Goal: Transaction & Acquisition: Purchase product/service

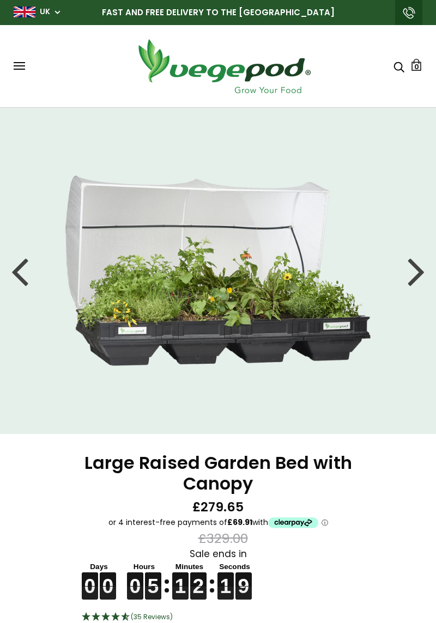
click at [410, 277] on div at bounding box center [415, 270] width 17 height 49
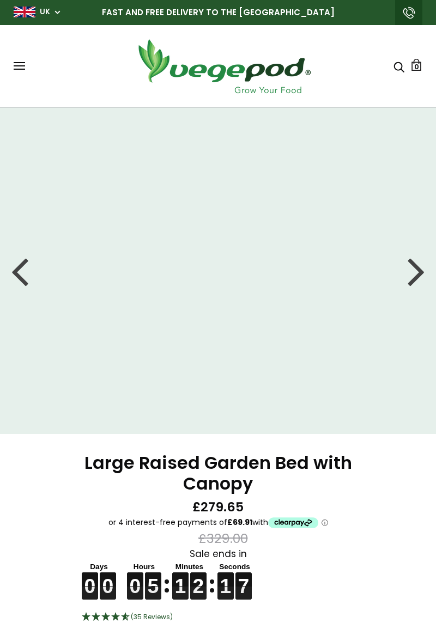
click at [422, 268] on div at bounding box center [415, 270] width 17 height 49
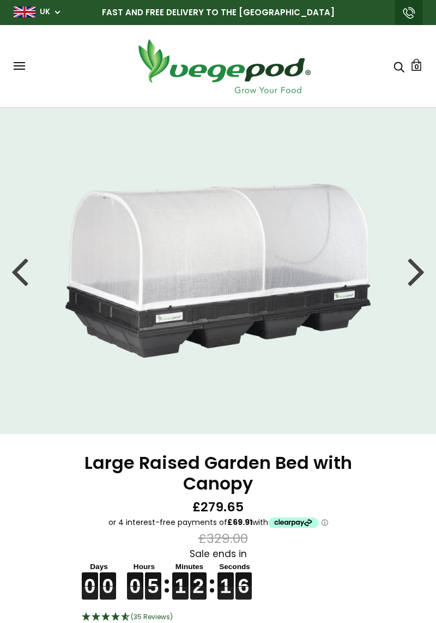
click at [413, 276] on div at bounding box center [415, 270] width 17 height 49
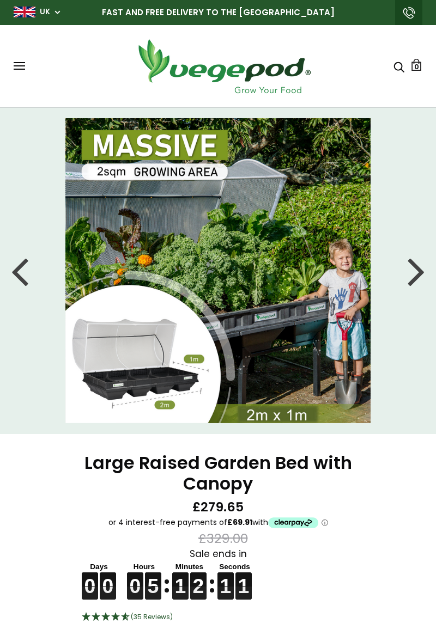
click at [416, 274] on div at bounding box center [415, 270] width 17 height 49
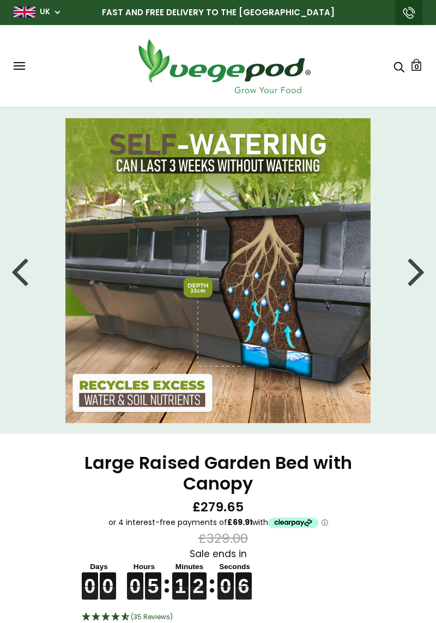
click at [410, 275] on div at bounding box center [415, 270] width 17 height 49
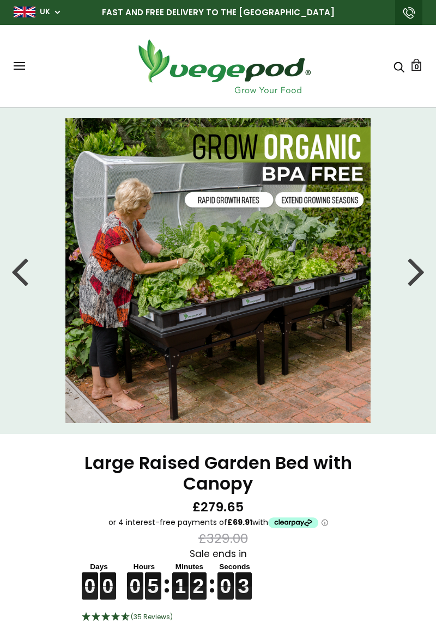
click at [415, 271] on div at bounding box center [415, 270] width 17 height 49
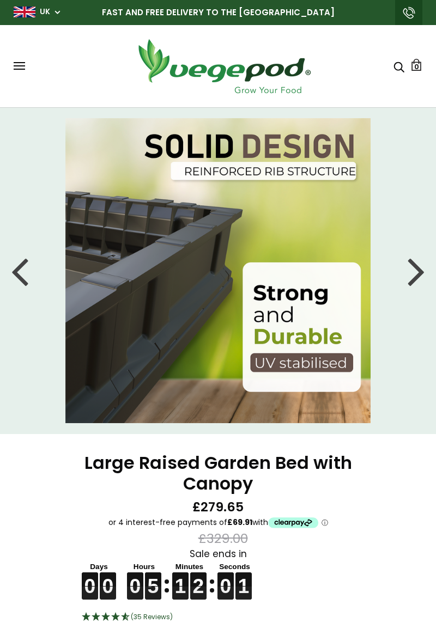
click at [434, 273] on li at bounding box center [218, 270] width 436 height 305
click at [425, 272] on li at bounding box center [218, 270] width 436 height 305
click at [421, 273] on div at bounding box center [415, 270] width 17 height 49
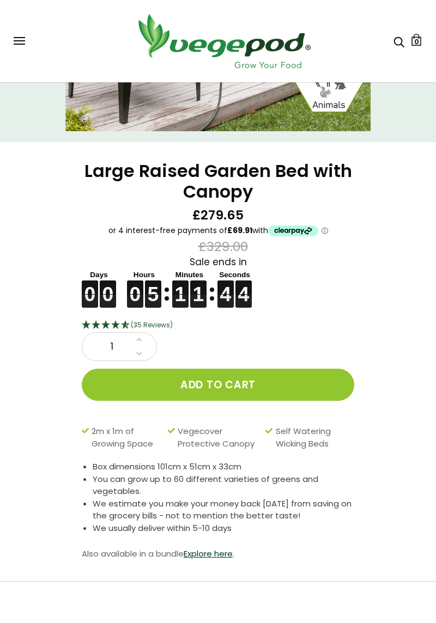
scroll to position [295, 0]
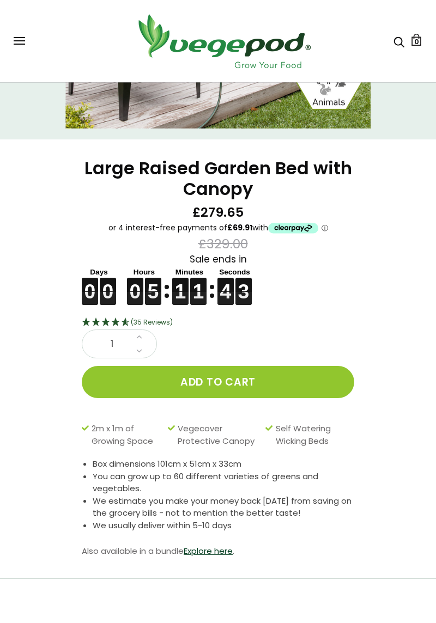
click at [223, 554] on link "Explore here" at bounding box center [208, 550] width 49 height 11
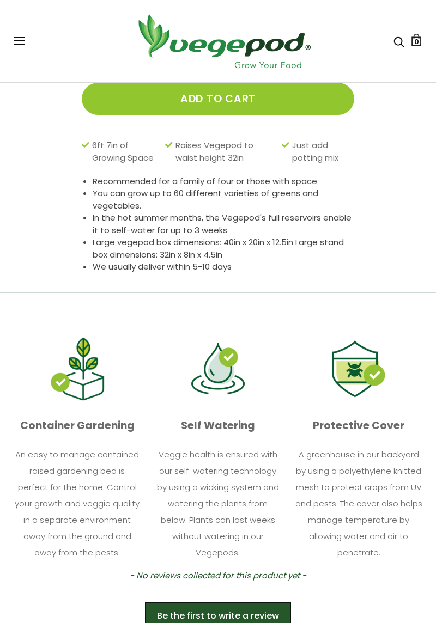
scroll to position [655, 0]
